Goal: Information Seeking & Learning: Find specific fact

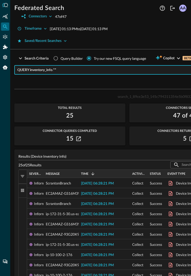
click at [76, 70] on input "QUERY inventory_info.**" at bounding box center [128, 69] width 223 height 9
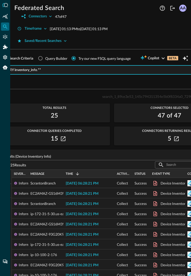
scroll to position [0, 49]
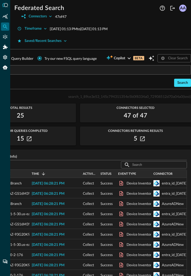
click at [177, 81] on div "Search" at bounding box center [182, 83] width 11 height 6
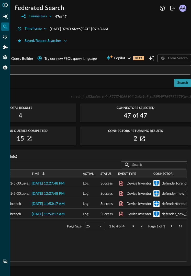
click at [184, 82] on div "Search" at bounding box center [182, 83] width 11 height 6
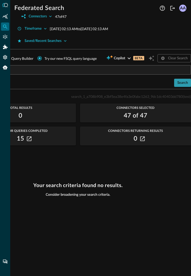
click at [181, 84] on div "Search" at bounding box center [182, 83] width 11 height 6
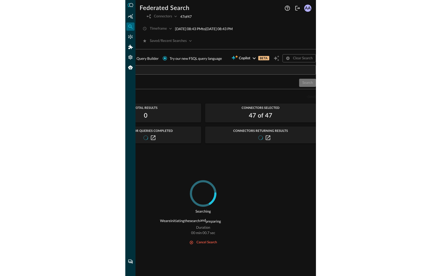
scroll to position [0, 0]
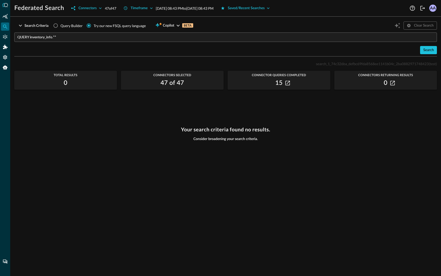
click at [190, 160] on div "Your search criteria found no results. Consider broadening your search criteria." at bounding box center [225, 197] width 423 height 143
